Goal: Transaction & Acquisition: Subscribe to service/newsletter

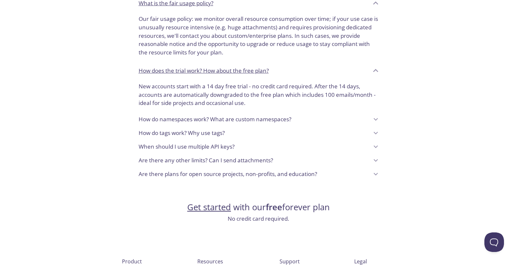
scroll to position [535, 0]
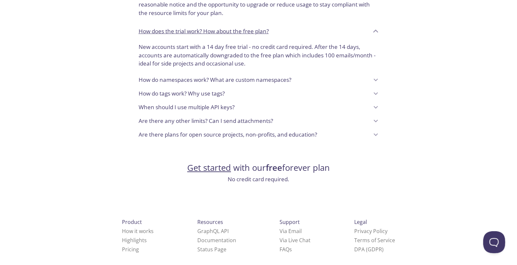
click at [494, 238] on button "Open Beacon popover" at bounding box center [493, 241] width 20 height 20
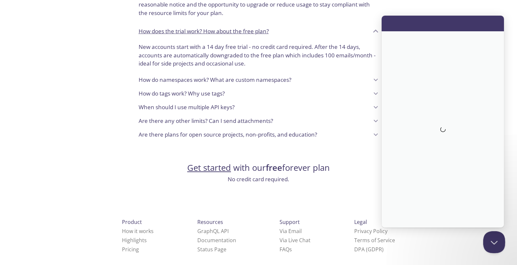
scroll to position [0, 0]
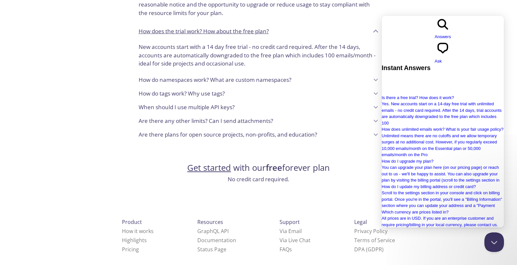
type input "github student pack"
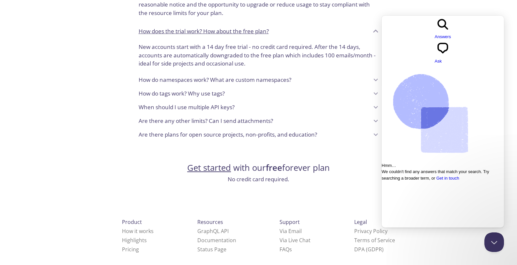
click at [458, 176] on link "Get in touch" at bounding box center [448, 178] width 23 height 5
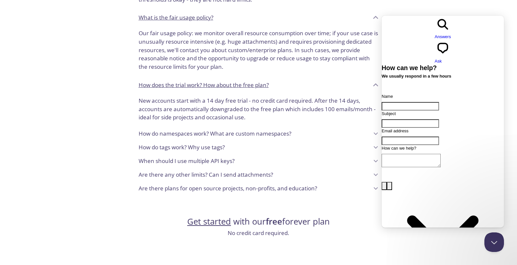
scroll to position [535, 0]
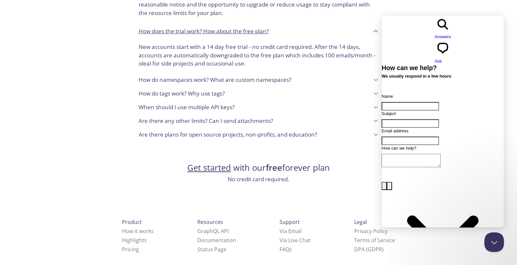
click at [241, 131] on p "Are there plans for open source projects, non-profits, and education?" at bounding box center [228, 135] width 178 height 8
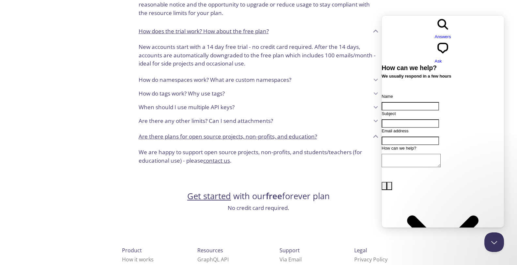
click at [219, 157] on link "contact us" at bounding box center [216, 161] width 27 height 8
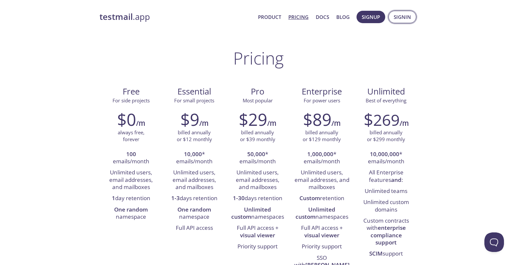
click at [398, 19] on span "Signin" at bounding box center [402, 17] width 17 height 8
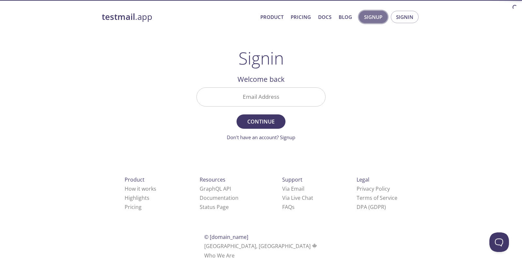
click at [368, 14] on span "Signup" at bounding box center [373, 17] width 18 height 8
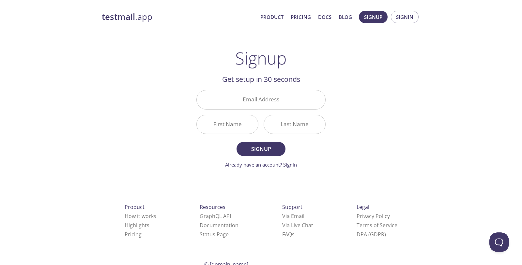
drag, startPoint x: 412, startPoint y: 115, endPoint x: 398, endPoint y: 122, distance: 15.6
click at [412, 115] on div "testmail .app Product Pricing Docs Blog Signup Signin Signup Get setup in 30 se…" at bounding box center [261, 157] width 334 height 300
click at [264, 102] on input "Email Address" at bounding box center [261, 99] width 129 height 19
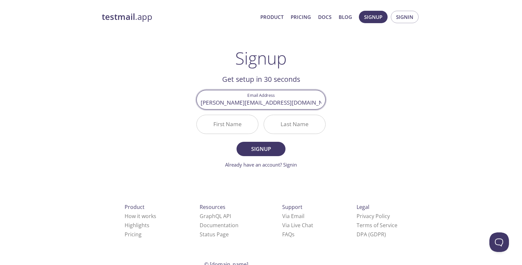
type input "[PERSON_NAME][EMAIL_ADDRESS][DOMAIN_NAME]"
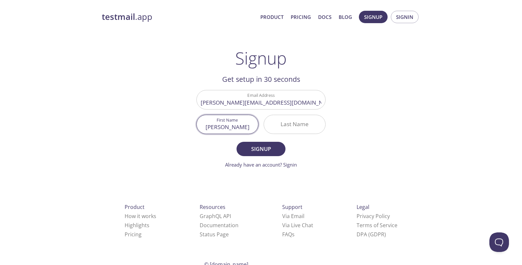
type input "[PERSON_NAME]"
type input "[DEMOGRAPHIC_DATA]"
click at [237, 142] on button "Signup" at bounding box center [261, 149] width 49 height 14
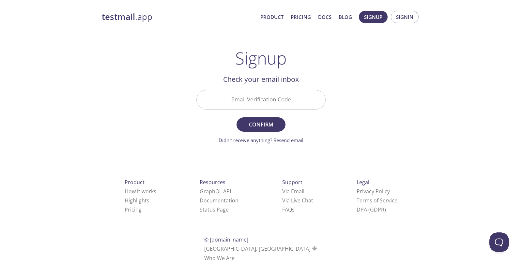
click at [271, 100] on input "Email Verification Code" at bounding box center [261, 99] width 129 height 19
paste input "TNA6TGM"
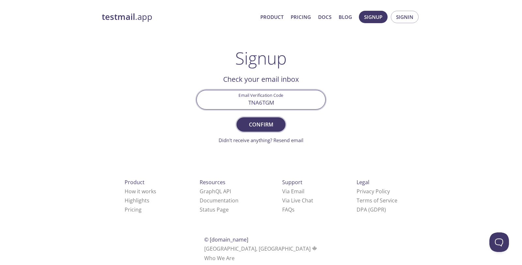
type input "TNA6TGM"
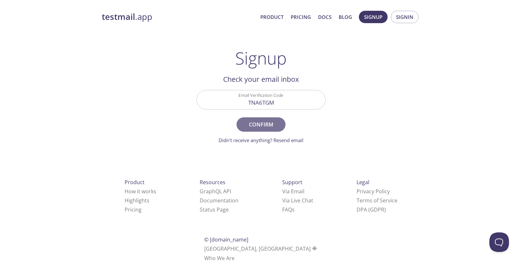
click at [255, 124] on span "Confirm" at bounding box center [261, 124] width 35 height 9
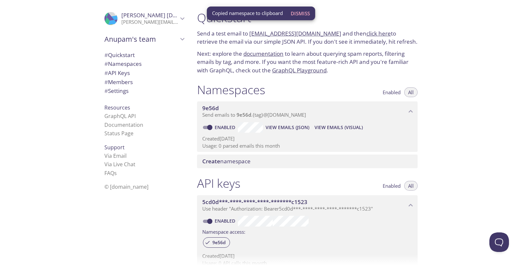
click at [336, 130] on span "View Emails (Visual)" at bounding box center [339, 128] width 48 height 8
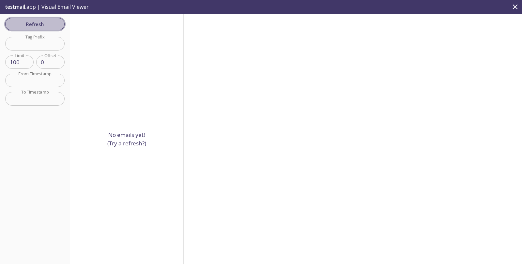
click at [52, 27] on span "Refresh" at bounding box center [34, 24] width 49 height 8
click at [34, 47] on input "text" at bounding box center [34, 43] width 59 height 13
click at [51, 27] on span "Refresh" at bounding box center [34, 24] width 49 height 8
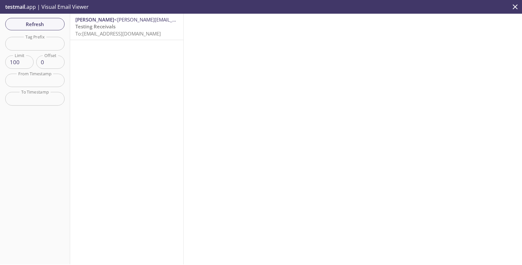
click at [155, 23] on p "Testing Receivals To: [EMAIL_ADDRESS][DOMAIN_NAME]" at bounding box center [126, 30] width 103 height 14
